Goal: Task Accomplishment & Management: Use online tool/utility

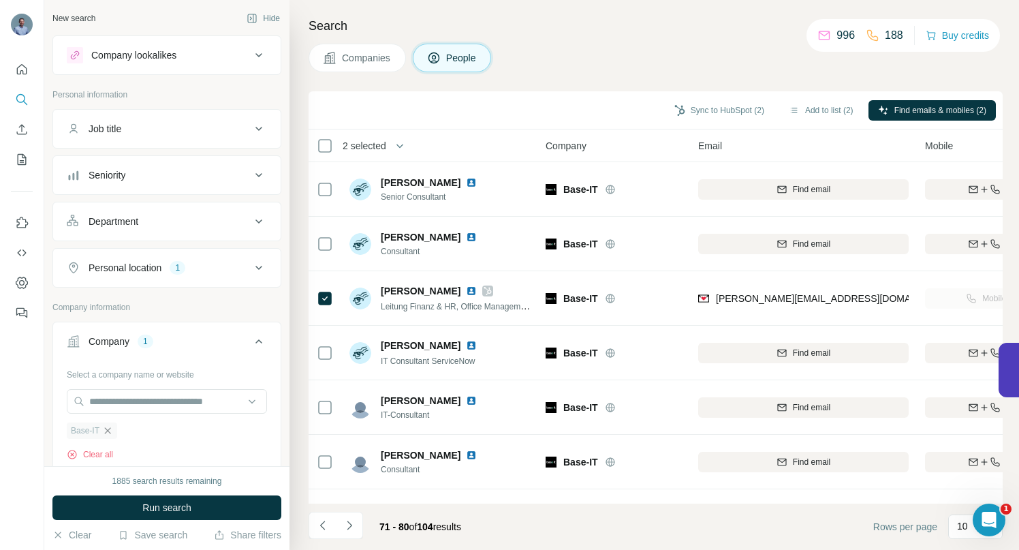
click at [112, 432] on icon "button" at bounding box center [107, 430] width 11 height 11
click at [107, 400] on input "text" at bounding box center [167, 401] width 200 height 25
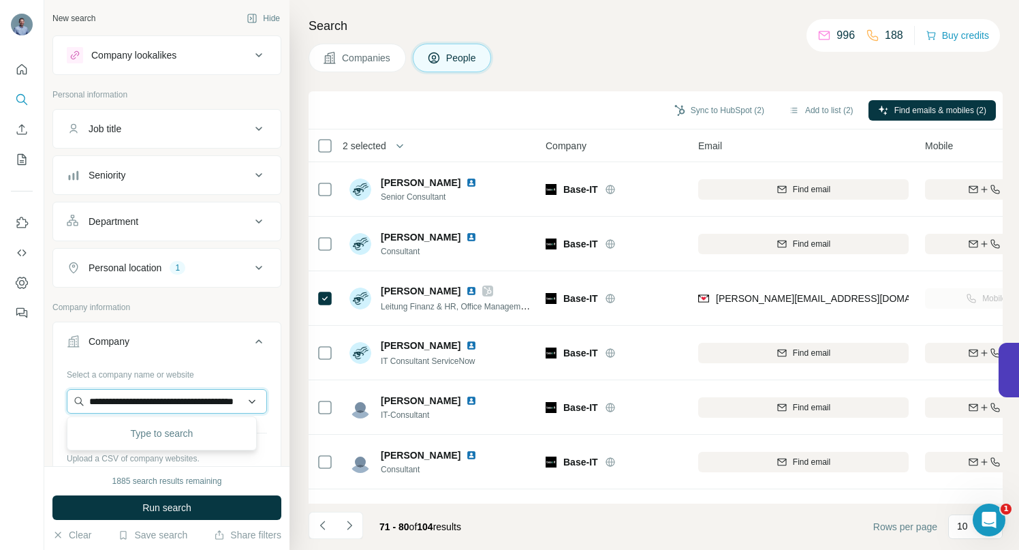
scroll to position [0, 66]
type input "**********"
click at [134, 435] on p "Autoflug" at bounding box center [138, 432] width 65 height 14
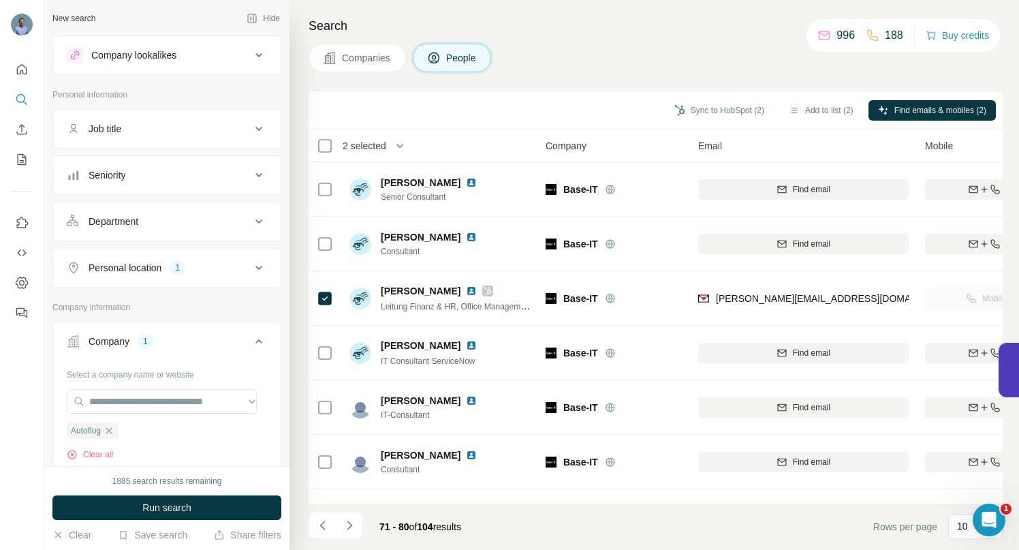
scroll to position [0, 0]
click at [154, 507] on span "Run search" at bounding box center [166, 508] width 49 height 14
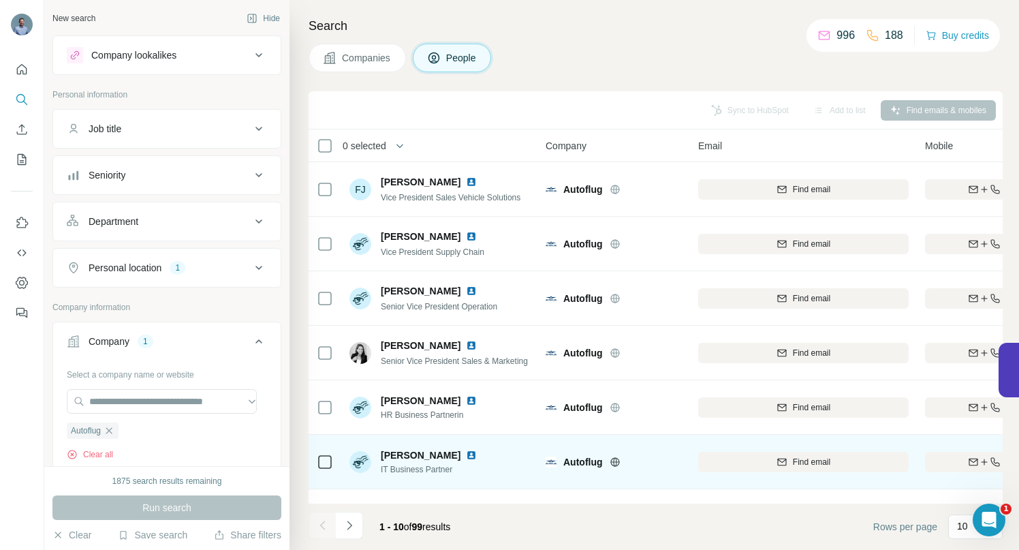
scroll to position [211, 0]
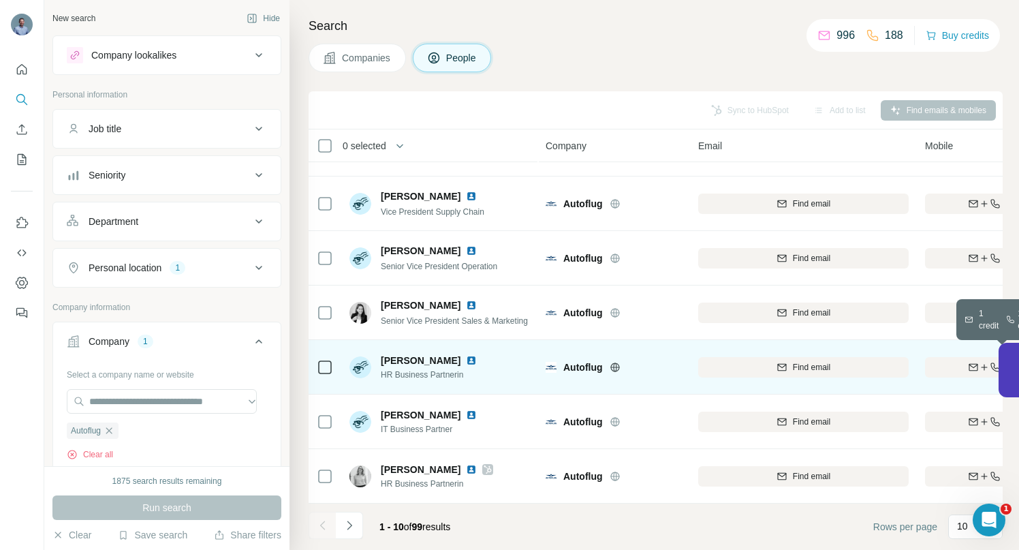
click at [959, 361] on div "Find both" at bounding box center [1004, 367] width 159 height 12
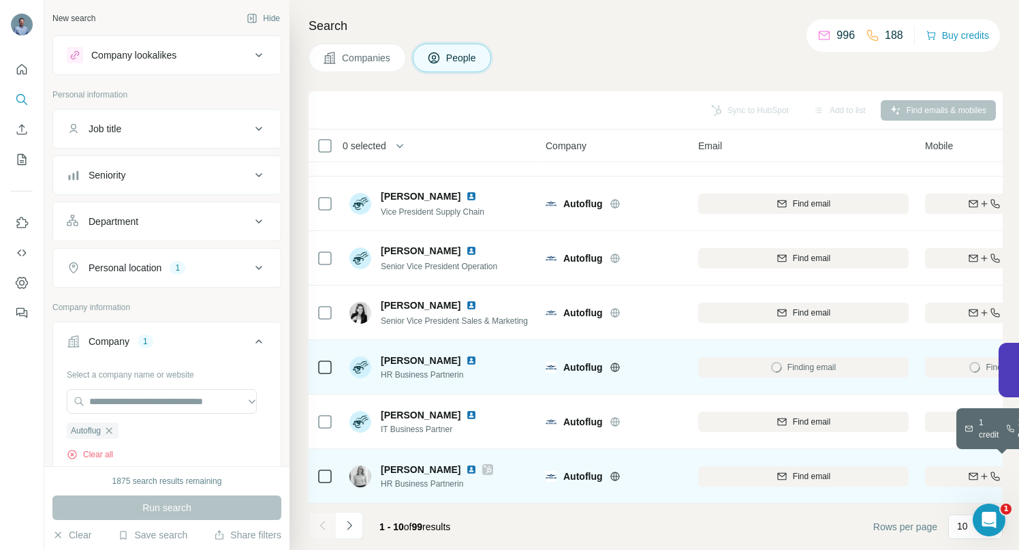
click at [950, 470] on div "Find both" at bounding box center [1004, 476] width 159 height 12
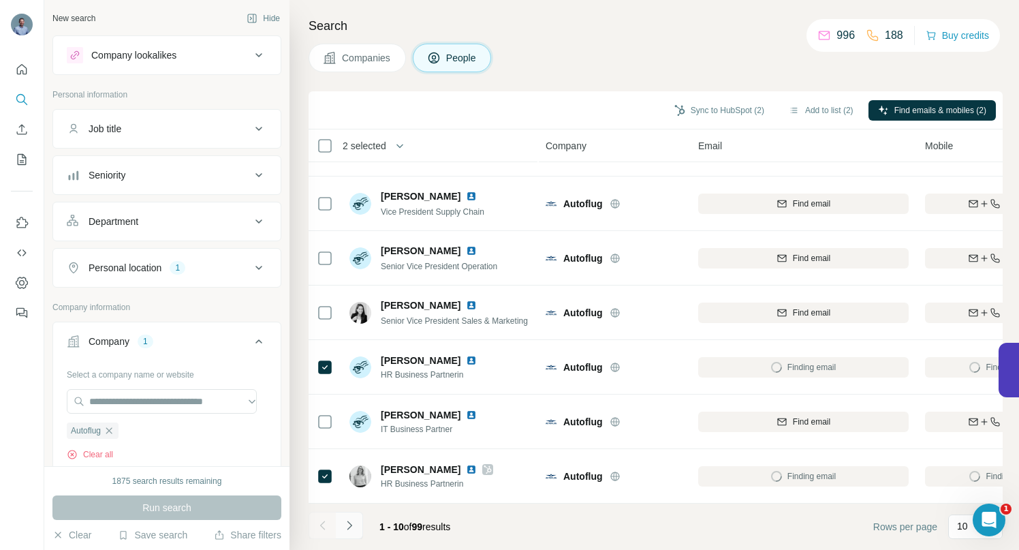
click at [352, 523] on icon "Navigate to next page" at bounding box center [350, 526] width 14 height 14
click at [350, 529] on icon "Navigate to next page" at bounding box center [350, 526] width 14 height 14
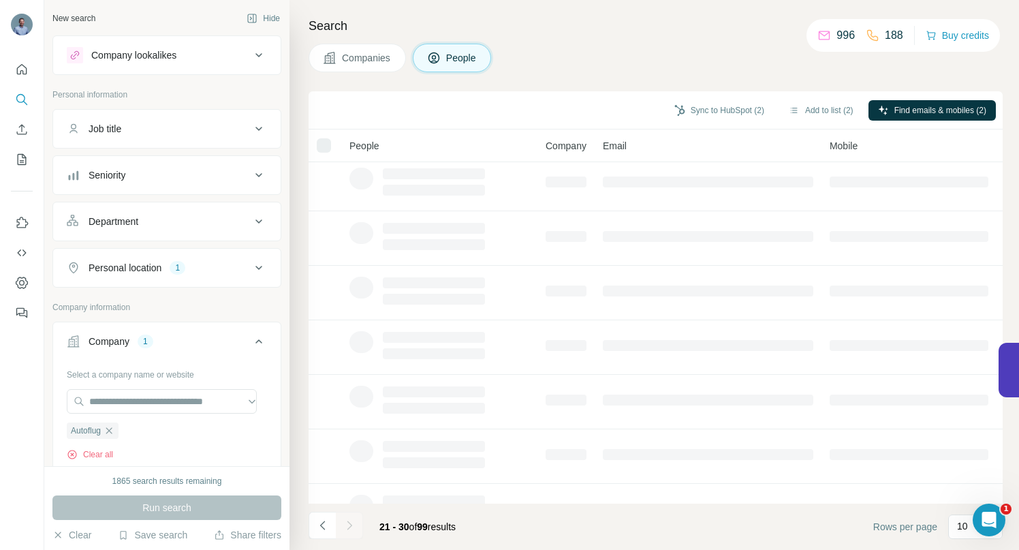
scroll to position [0, 0]
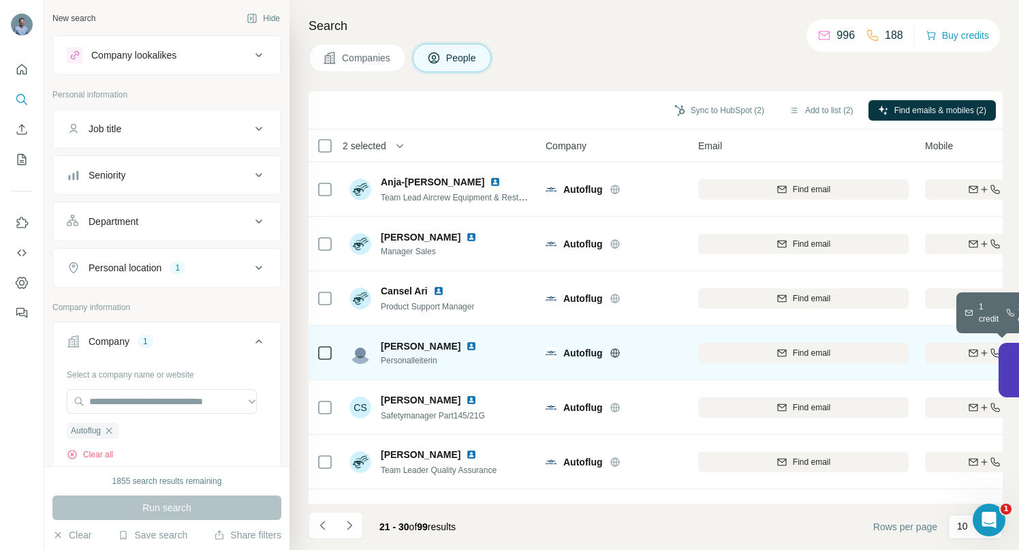
click at [957, 347] on div "Find both" at bounding box center [1004, 353] width 159 height 12
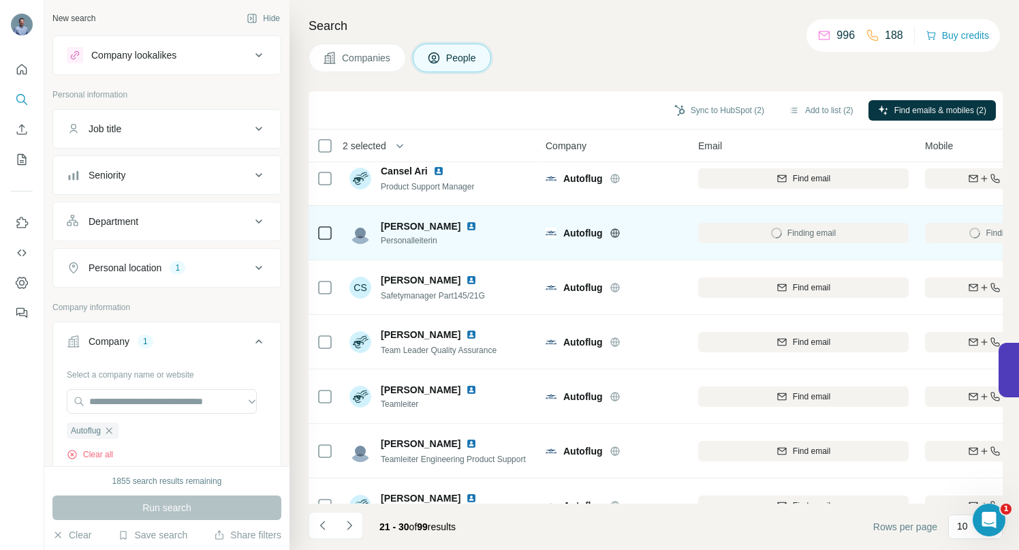
scroll to position [117, 0]
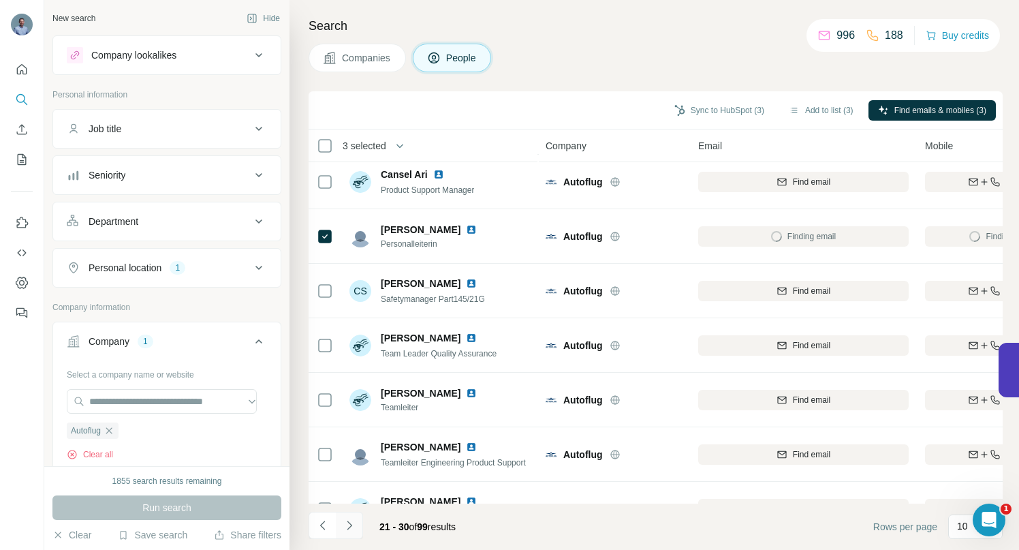
click at [351, 529] on icon "Navigate to next page" at bounding box center [350, 526] width 14 height 14
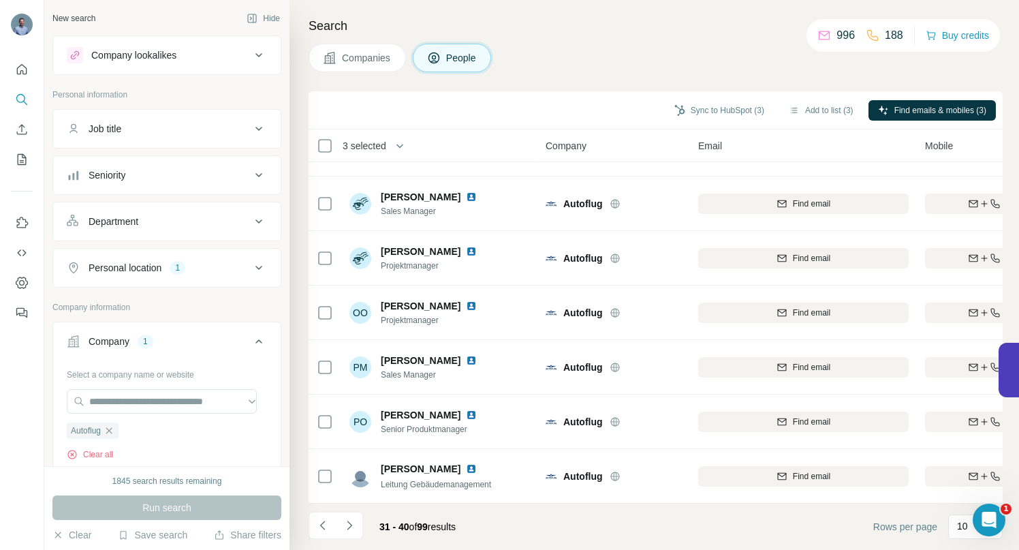
scroll to position [211, 0]
click at [346, 525] on icon "Navigate to next page" at bounding box center [350, 526] width 14 height 14
click at [354, 523] on icon "Navigate to next page" at bounding box center [350, 526] width 14 height 14
click at [350, 527] on icon "Navigate to next page" at bounding box center [349, 525] width 5 height 9
click at [354, 526] on icon "Navigate to next page" at bounding box center [350, 526] width 14 height 14
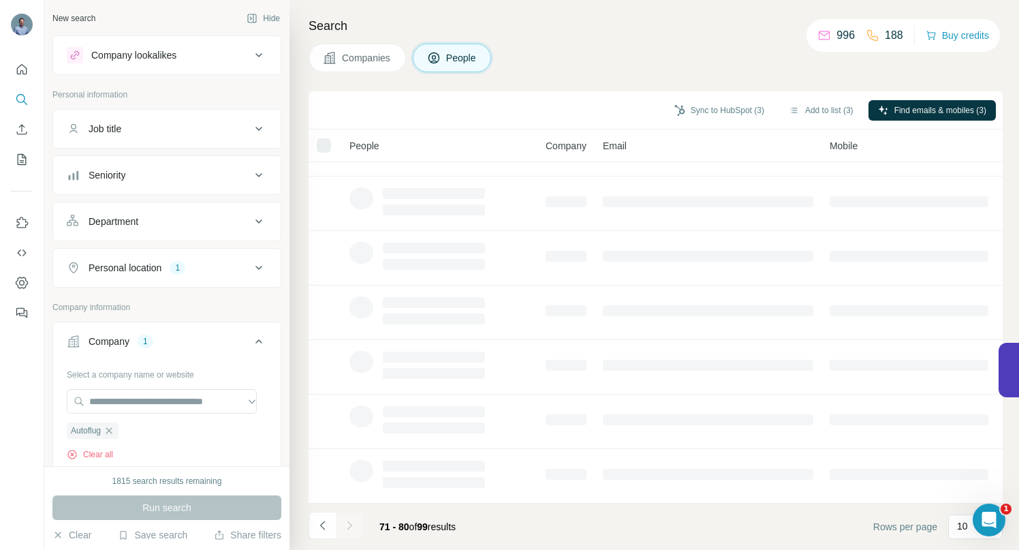
scroll to position [0, 0]
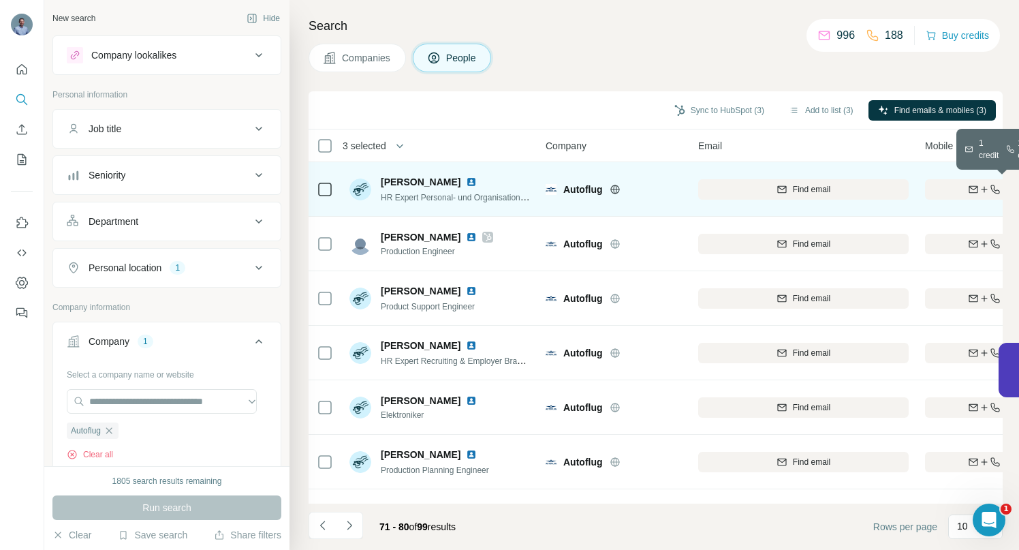
click at [949, 191] on div "Find both" at bounding box center [1004, 189] width 159 height 12
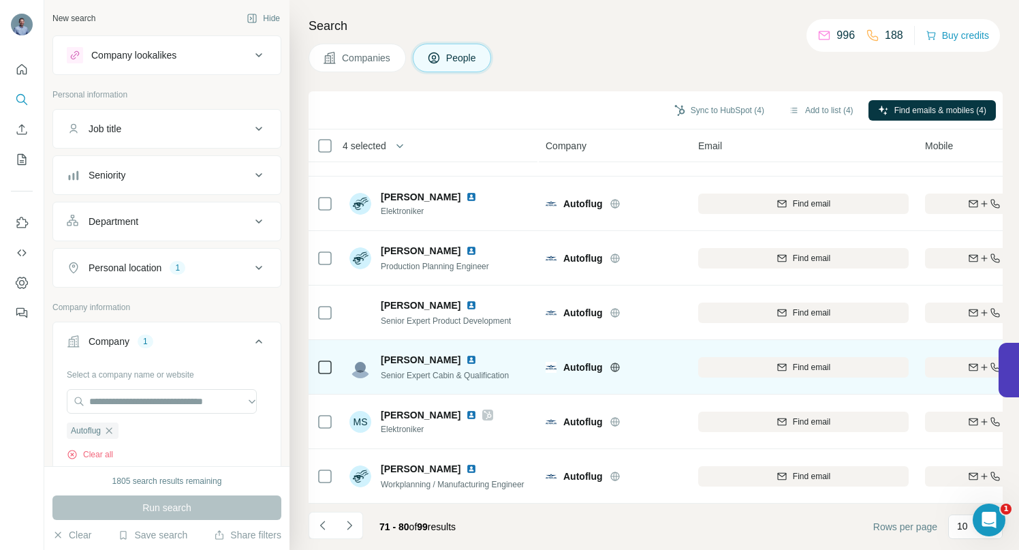
scroll to position [211, 0]
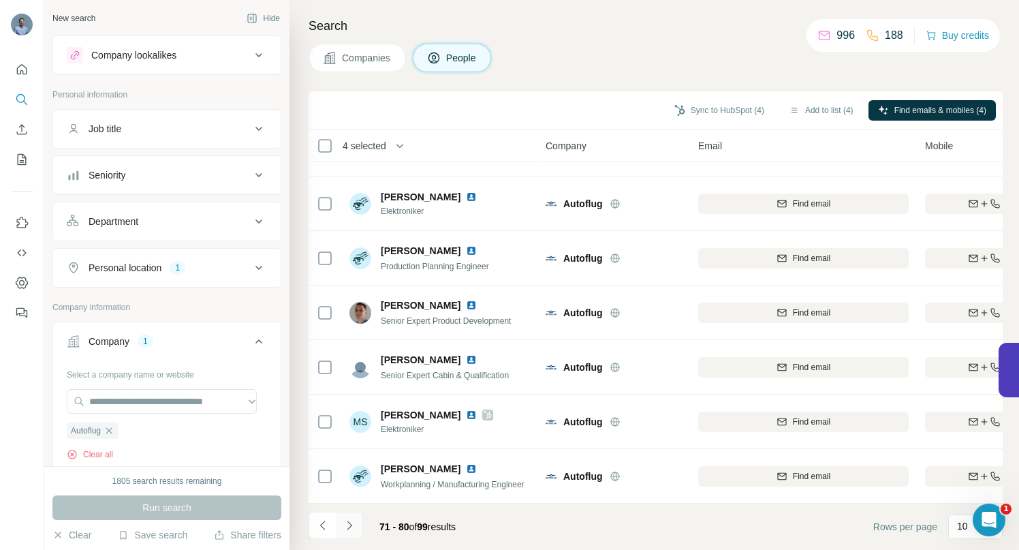
click at [348, 523] on icon "Navigate to next page" at bounding box center [350, 526] width 14 height 14
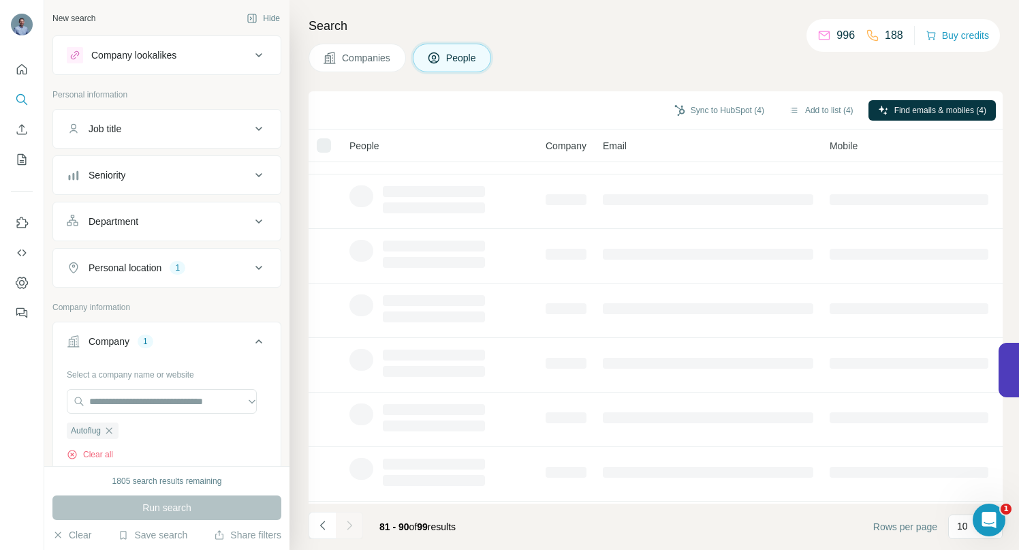
scroll to position [0, 0]
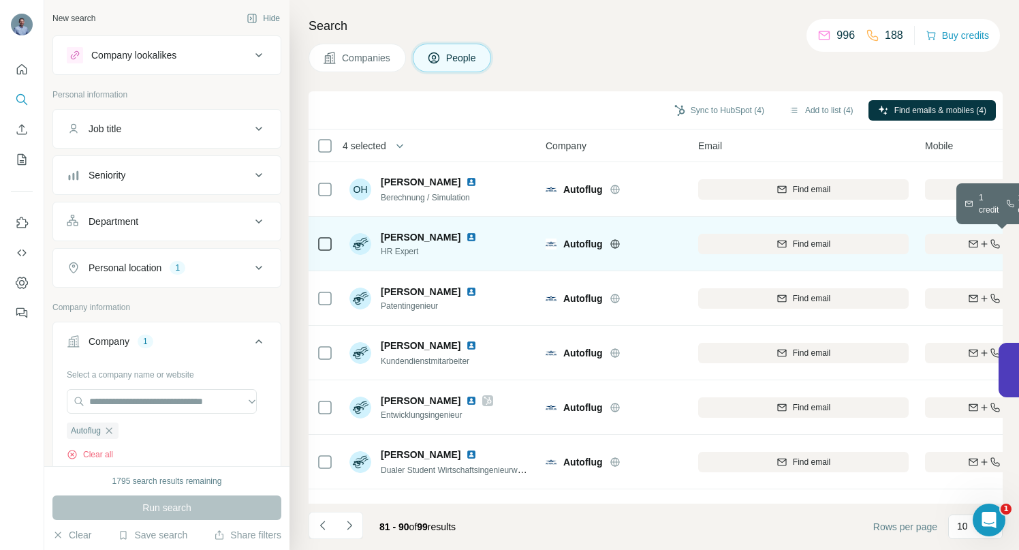
click at [947, 239] on div "Find both" at bounding box center [1004, 244] width 159 height 12
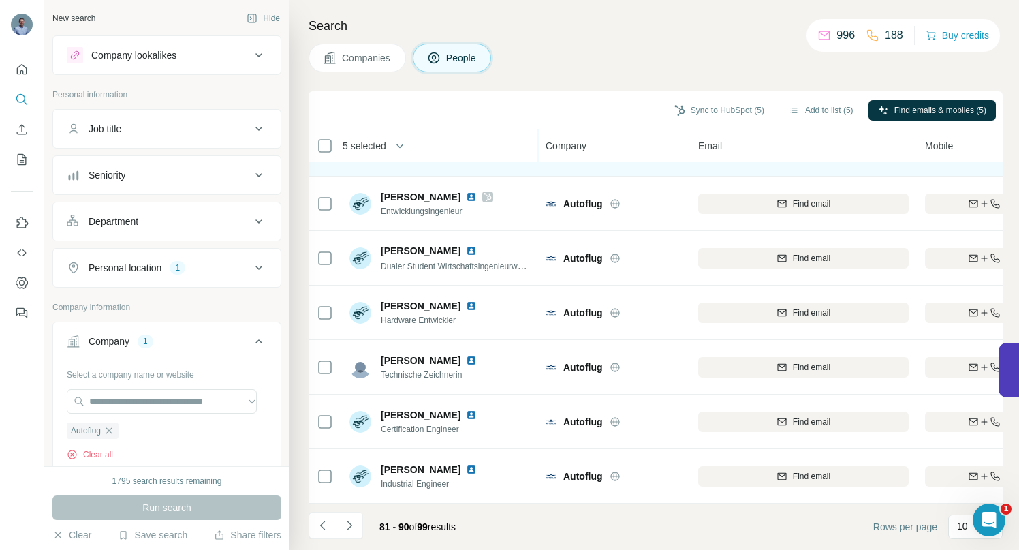
scroll to position [211, 0]
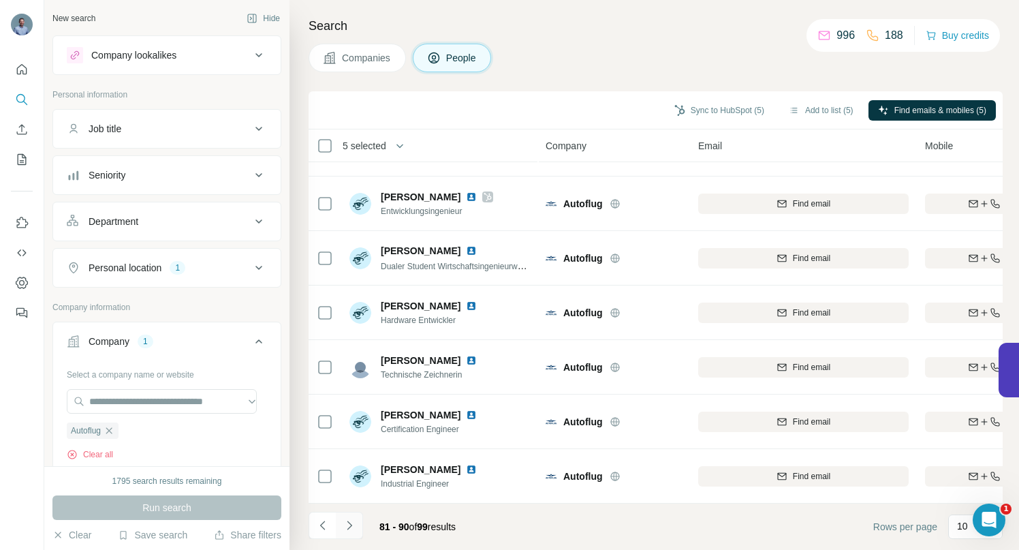
click at [347, 527] on icon "Navigate to next page" at bounding box center [350, 526] width 14 height 14
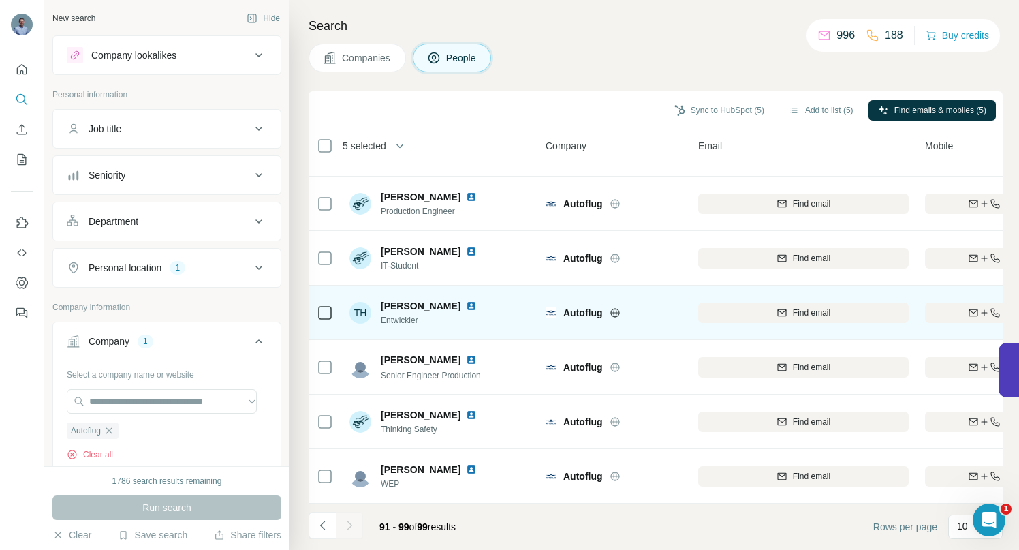
scroll to position [157, 0]
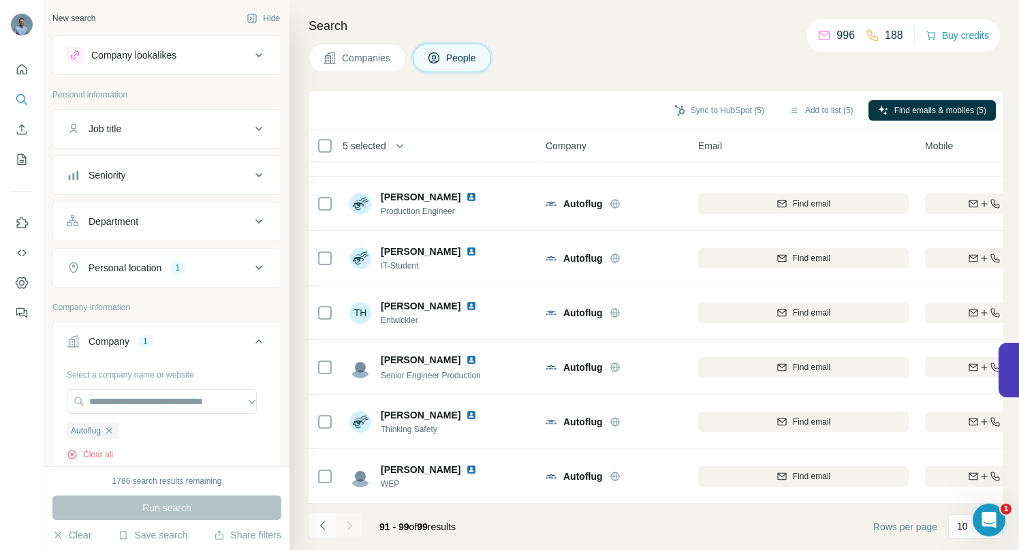
click at [325, 528] on icon "Navigate to previous page" at bounding box center [323, 526] width 14 height 14
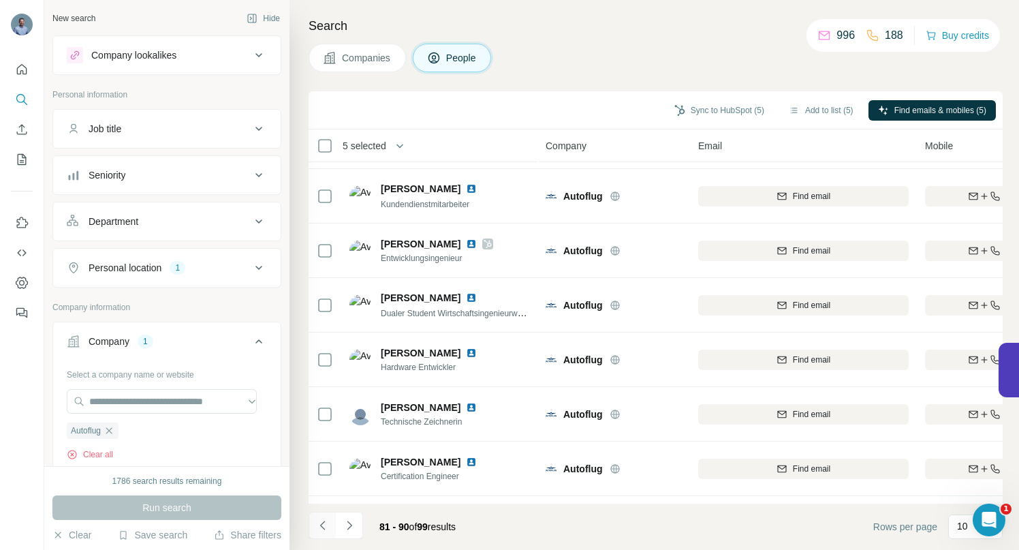
click at [325, 528] on icon "Navigate to previous page" at bounding box center [323, 526] width 14 height 14
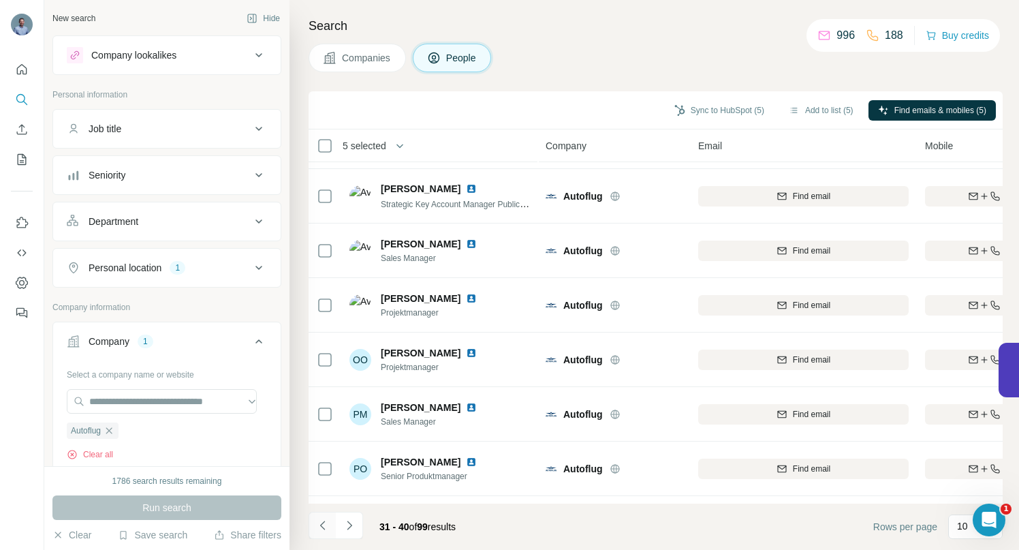
click at [325, 528] on icon "Navigate to previous page" at bounding box center [323, 526] width 14 height 14
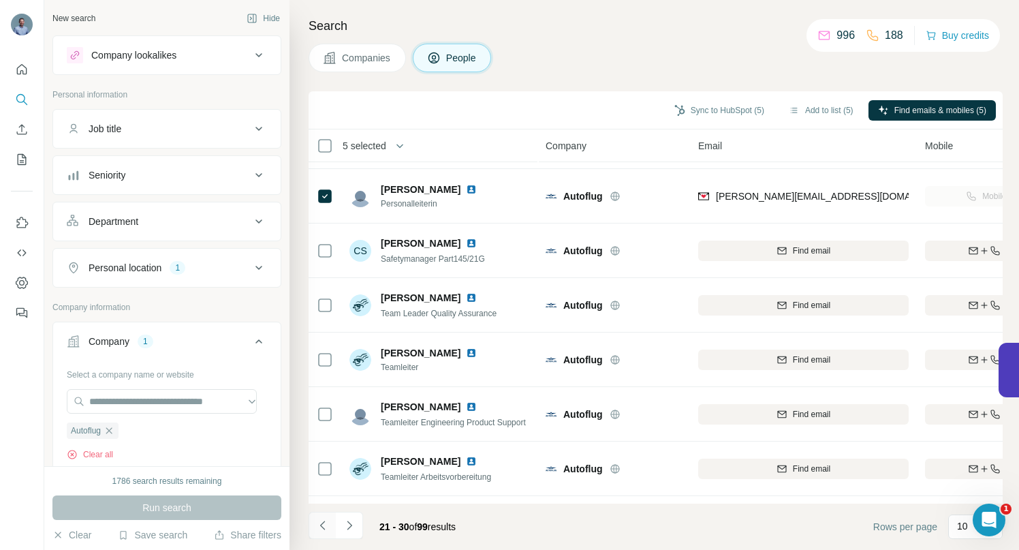
click at [325, 528] on icon "Navigate to previous page" at bounding box center [323, 526] width 14 height 14
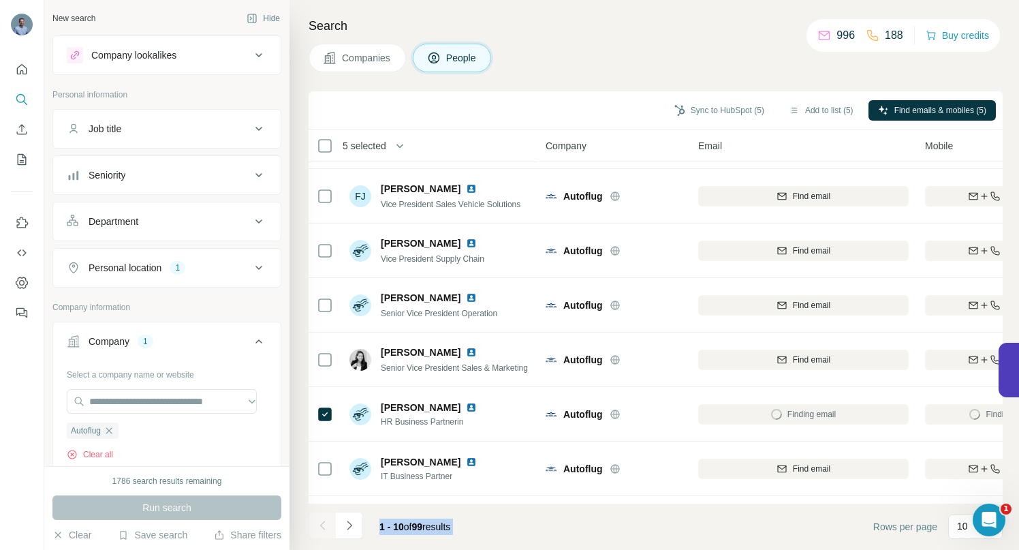
click at [325, 528] on div at bounding box center [322, 525] width 27 height 27
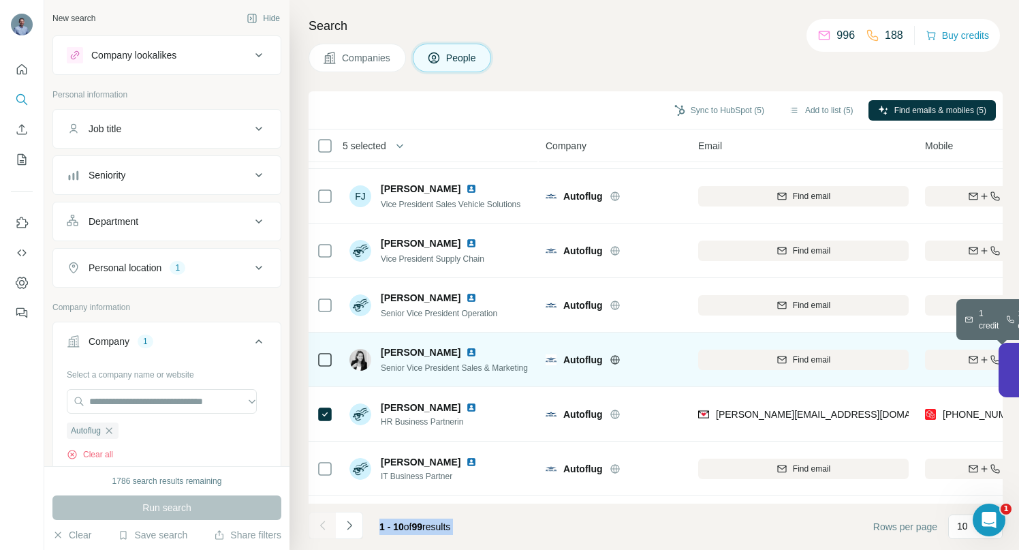
click at [933, 360] on div "Find both" at bounding box center [1004, 360] width 159 height 12
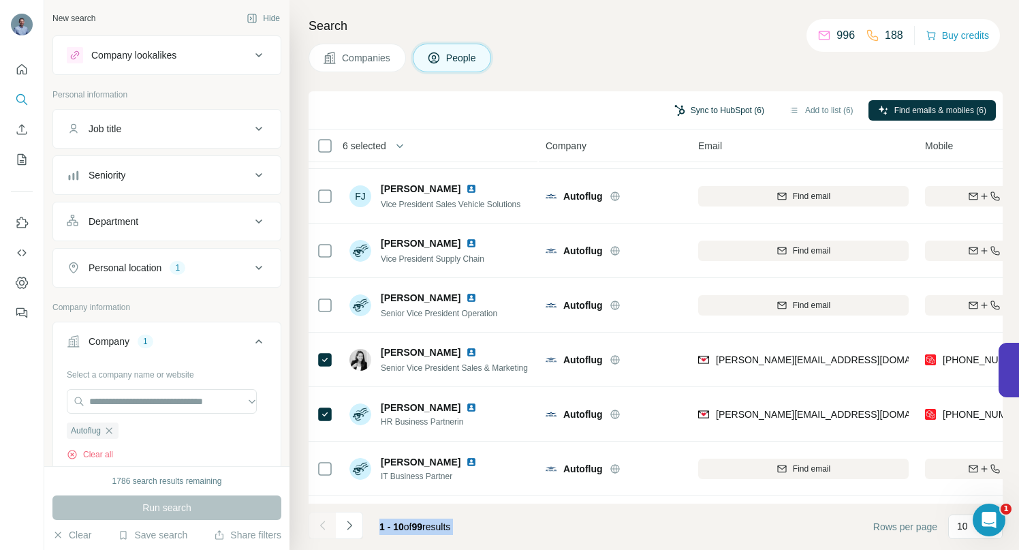
click at [706, 110] on button "Sync to HubSpot (6)" at bounding box center [719, 110] width 109 height 20
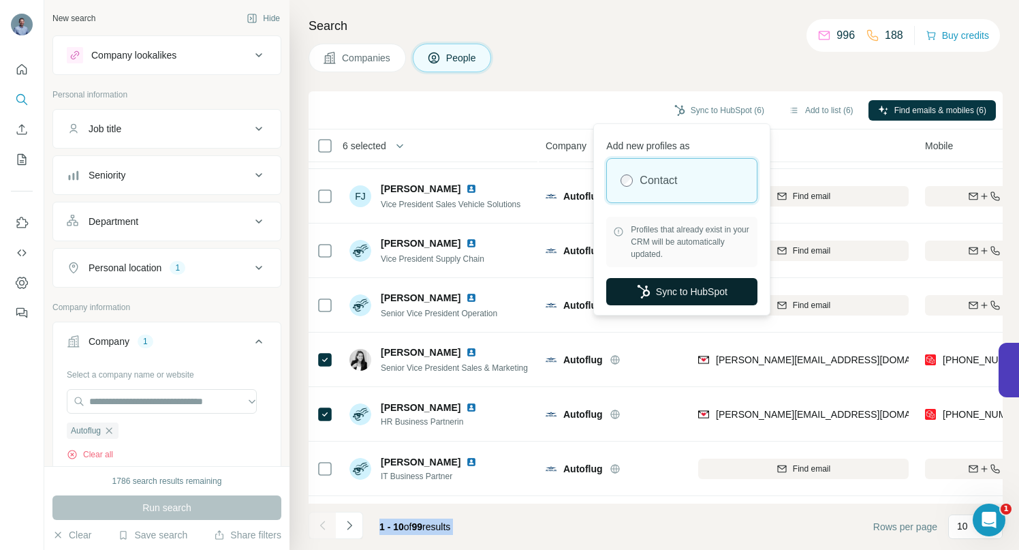
click at [697, 290] on button "Sync to HubSpot" at bounding box center [681, 291] width 151 height 27
